Goal: Book appointment/travel/reservation

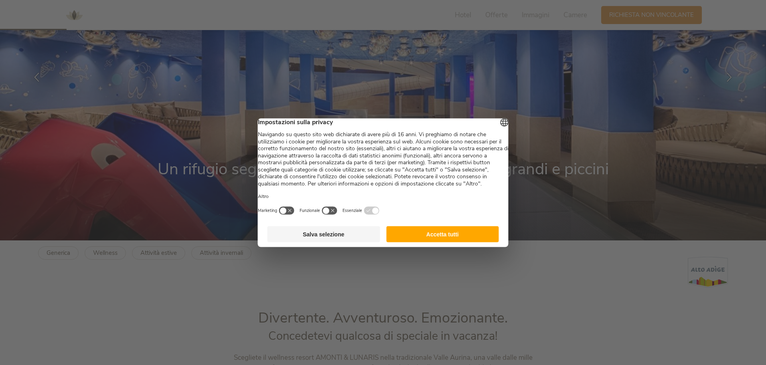
scroll to position [40, 0]
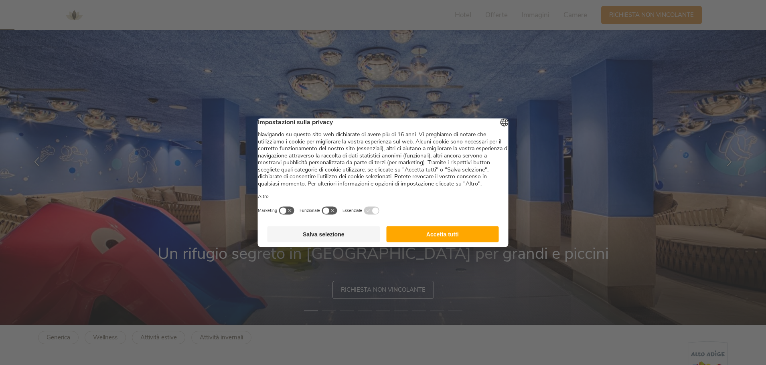
click at [446, 242] on button "Accetta tutti" at bounding box center [442, 234] width 113 height 16
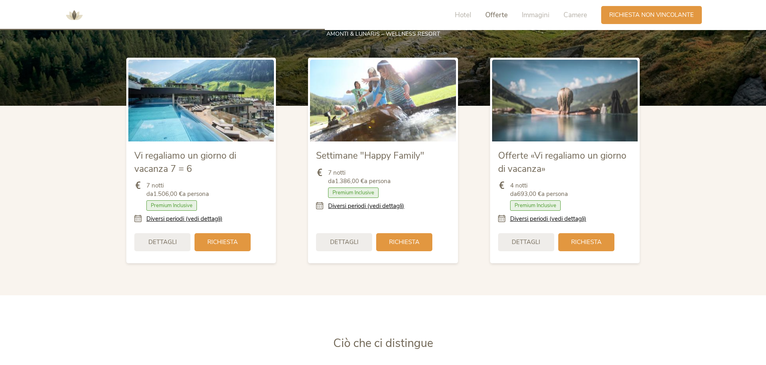
scroll to position [962, 0]
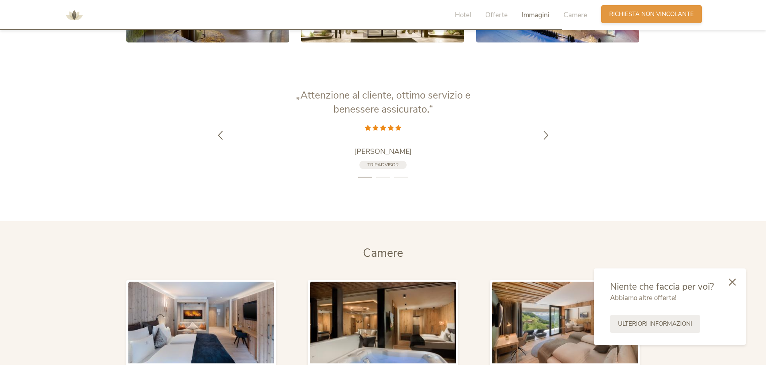
click at [682, 20] on div "Richiesta [PERSON_NAME] non vincolante" at bounding box center [651, 14] width 101 height 18
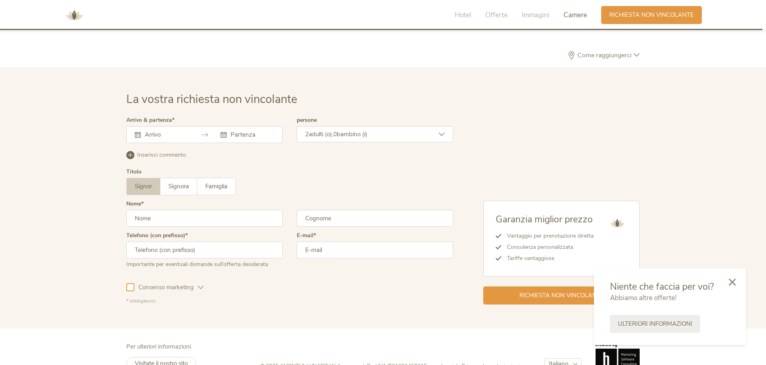
scroll to position [2348, 0]
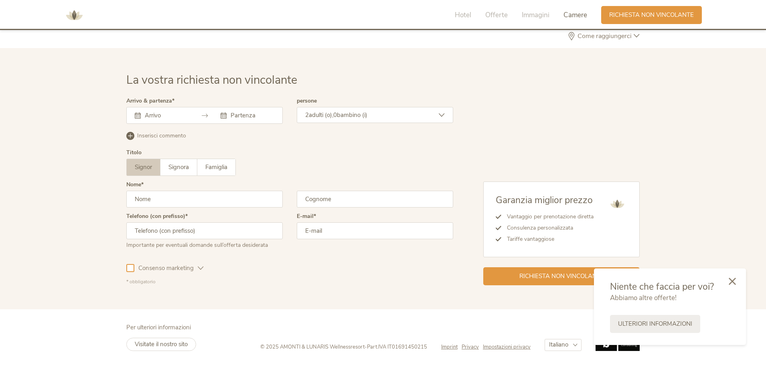
click at [738, 287] on div at bounding box center [731, 282] width 27 height 28
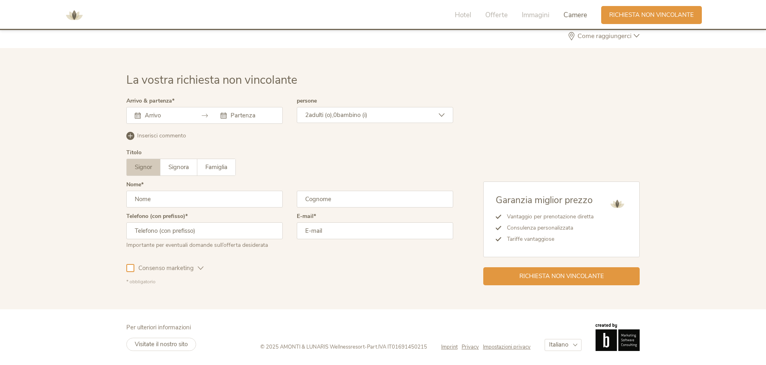
click at [156, 116] on input "text" at bounding box center [166, 115] width 46 height 8
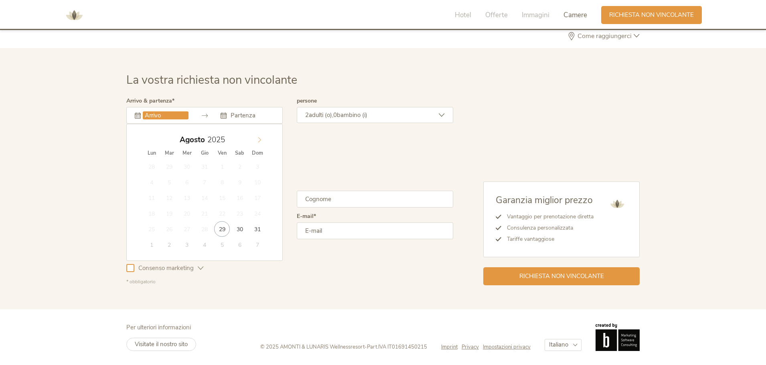
click at [262, 138] on icon at bounding box center [260, 140] width 6 height 6
type input "[DATE]"
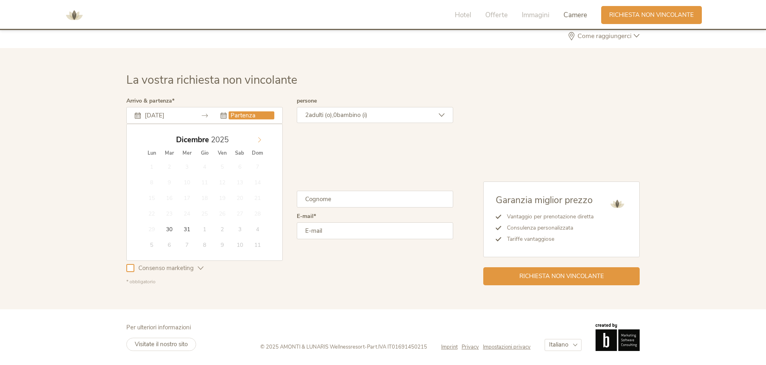
type input "2026"
click at [256, 137] on span at bounding box center [260, 137] width 14 height 11
type input "[DATE]"
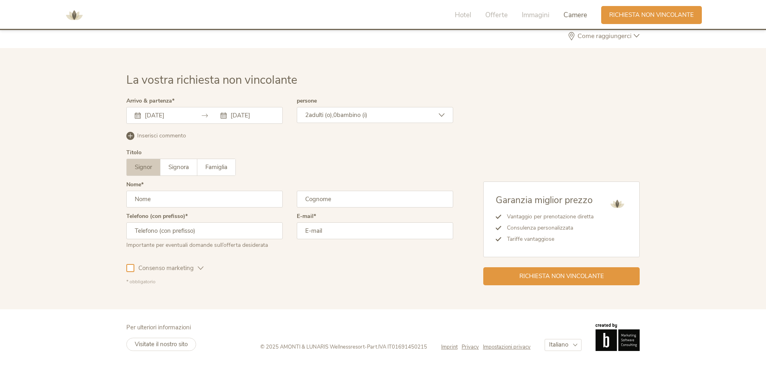
click at [333, 117] on span "adulti (o)," at bounding box center [321, 115] width 24 height 8
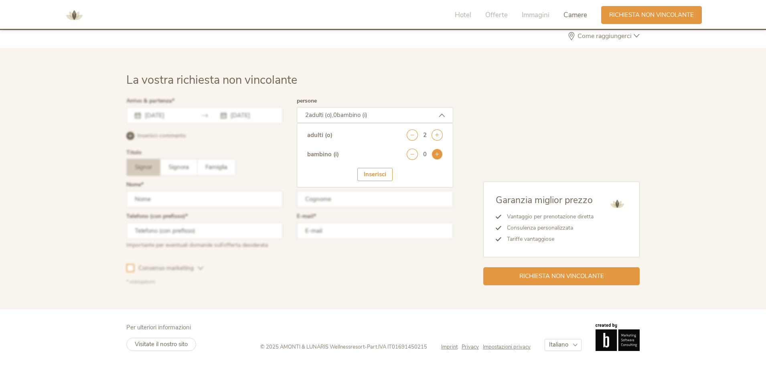
click at [436, 151] on icon at bounding box center [436, 154] width 11 height 11
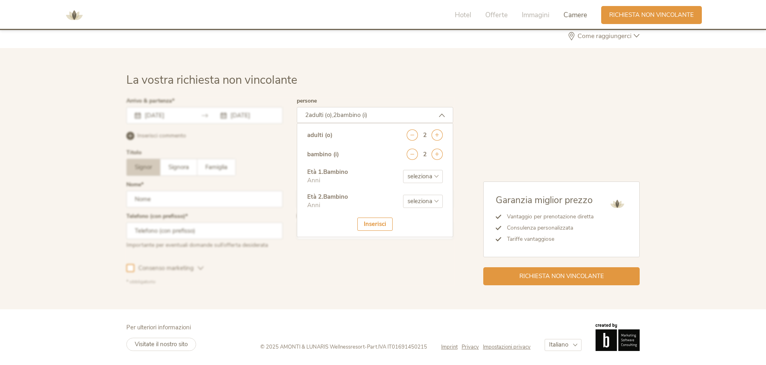
click at [415, 173] on select "seleziona 0 1 2 3 4 5 6 7 8 9 10 11 12 13 14 15 16 17" at bounding box center [423, 176] width 40 height 13
select select "2"
click at [403, 170] on select "seleziona 0 1 2 3 4 5 6 7 8 9 10 11 12 13 14 15 16 17" at bounding box center [423, 176] width 40 height 13
click at [414, 201] on select "seleziona 0 1 2 3 4 5 6 7 8 9 10 11 12 13 14 15 16 17" at bounding box center [423, 201] width 40 height 13
select select "5"
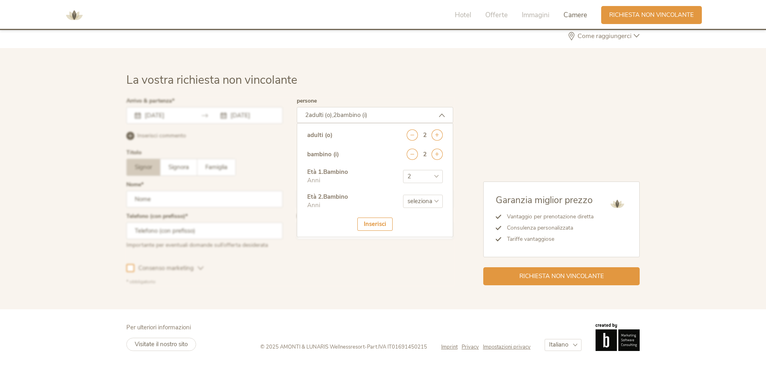
click at [403, 195] on select "seleziona 0 1 2 3 4 5 6 7 8 9 10 11 12 13 14 15 16 17" at bounding box center [423, 201] width 40 height 13
click at [360, 226] on div "Inserisci" at bounding box center [374, 224] width 35 height 13
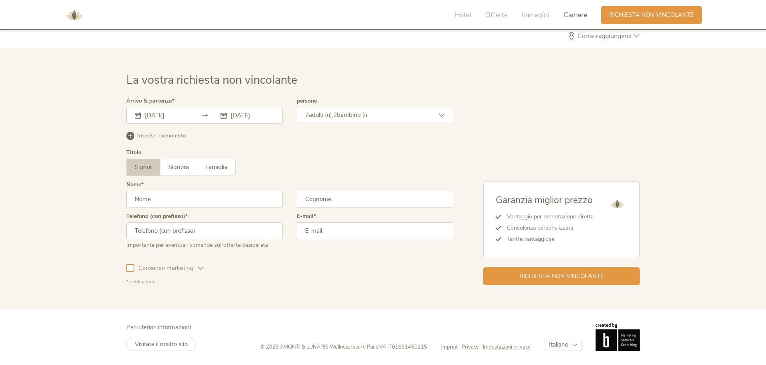
click at [155, 197] on input "text" at bounding box center [204, 199] width 156 height 17
type input "S'istella"
type input "Viaggi"
drag, startPoint x: 156, startPoint y: 258, endPoint x: 165, endPoint y: 246, distance: 14.9
click at [160, 253] on form "Arrivo & partenza [DATE] [DATE] [DATE] Lun Mar Mer Gio Ven Sab Dom 1 2 3 4 5 6 …" at bounding box center [289, 191] width 327 height 187
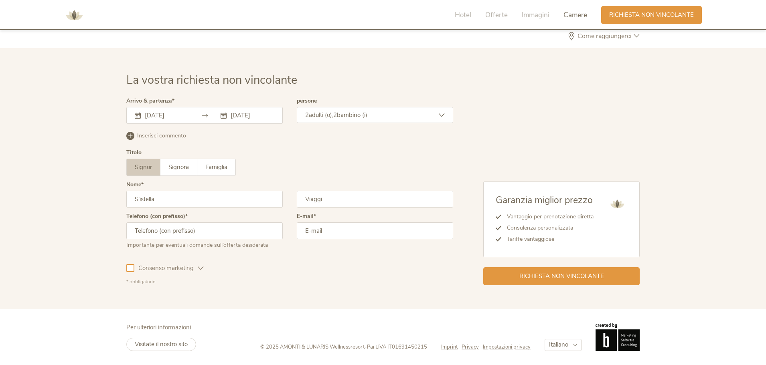
click at [174, 230] on input "text" at bounding box center [204, 231] width 156 height 17
type input "3388605491"
type input "i"
type input "[EMAIL_ADDRESS][DOMAIN_NAME]"
click at [126, 272] on div "La vostra richiesta non vincolante Arrivo & partenza [DATE] [DATE] [DATE] Lun M…" at bounding box center [382, 178] width 529 height 213
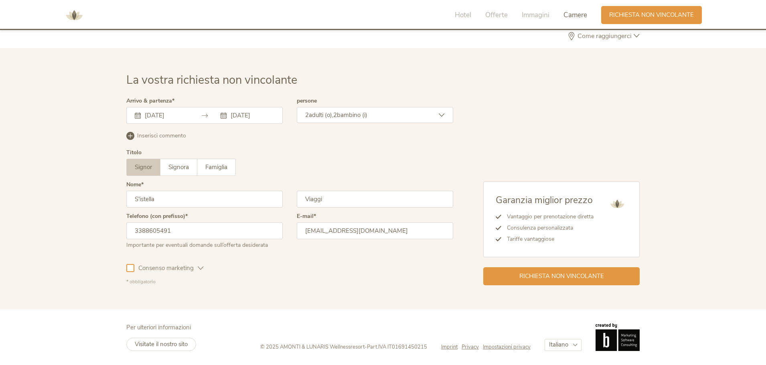
click at [132, 269] on div at bounding box center [130, 268] width 8 height 8
click at [514, 281] on div "Richiesta non vincolante" at bounding box center [561, 276] width 156 height 18
